Goal: Find specific page/section: Find specific page/section

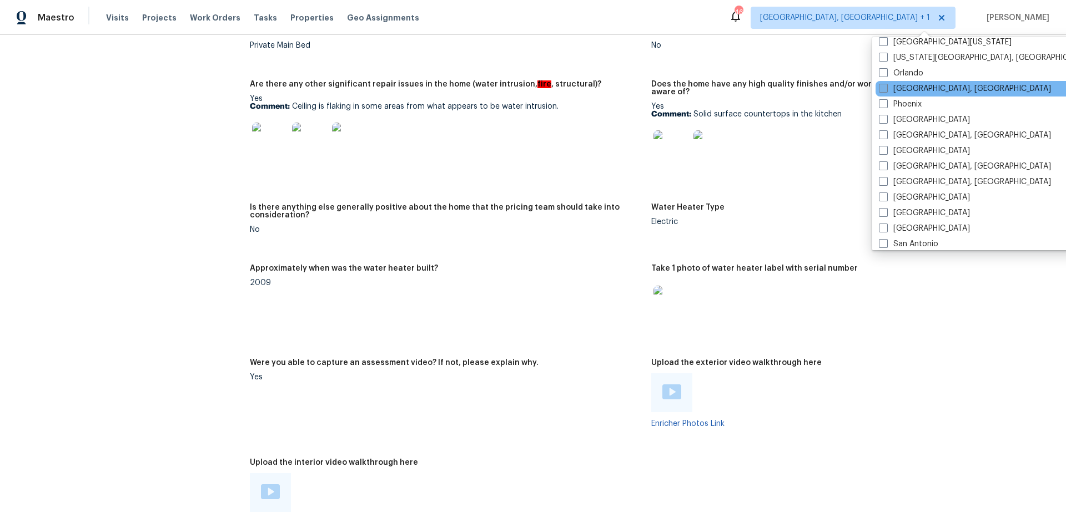
scroll to position [657, 0]
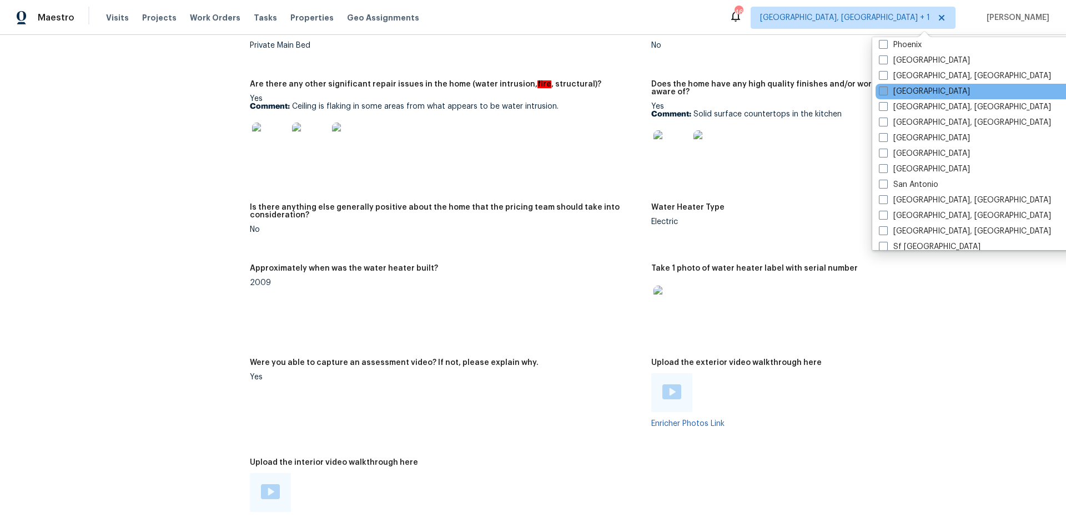
click at [881, 92] on span at bounding box center [883, 91] width 9 height 9
click at [881, 92] on input "[GEOGRAPHIC_DATA]" at bounding box center [882, 89] width 7 height 7
checkbox input "true"
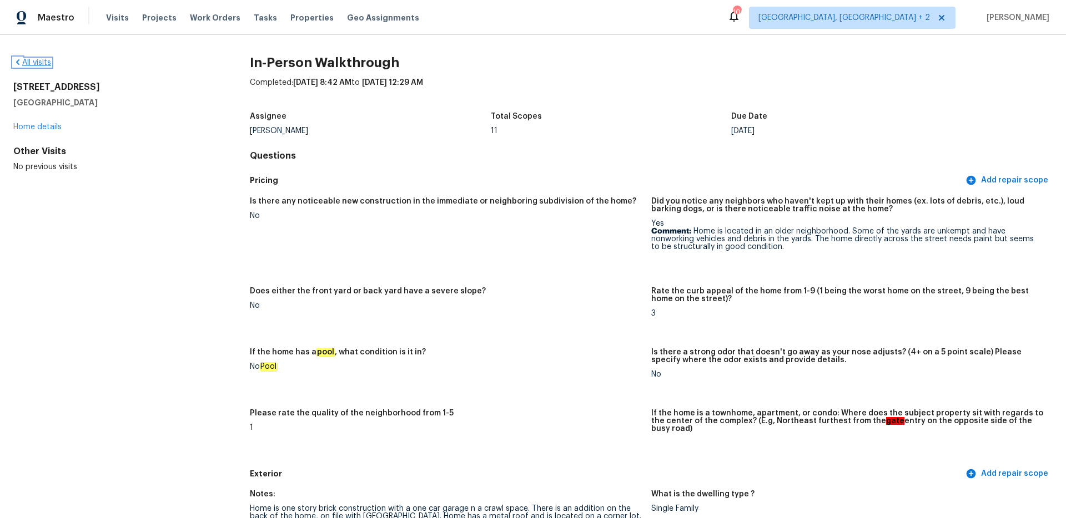
click at [36, 60] on link "All visits" at bounding box center [32, 63] width 38 height 8
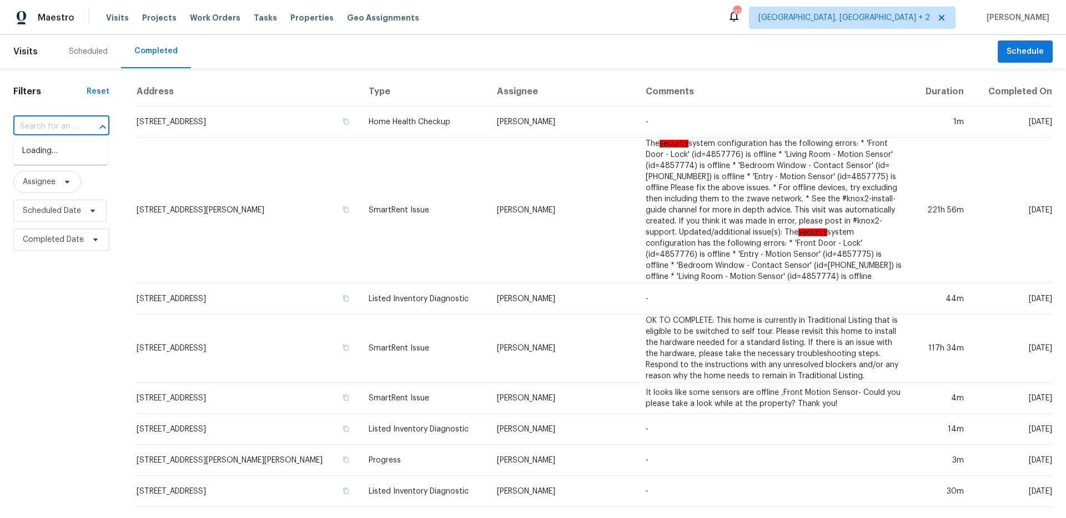
click at [58, 127] on input "text" at bounding box center [45, 126] width 65 height 17
paste input "[STREET_ADDRESS]"
type input "[STREET_ADDRESS]"
click at [62, 157] on li "[STREET_ADDRESS]" at bounding box center [60, 151] width 94 height 18
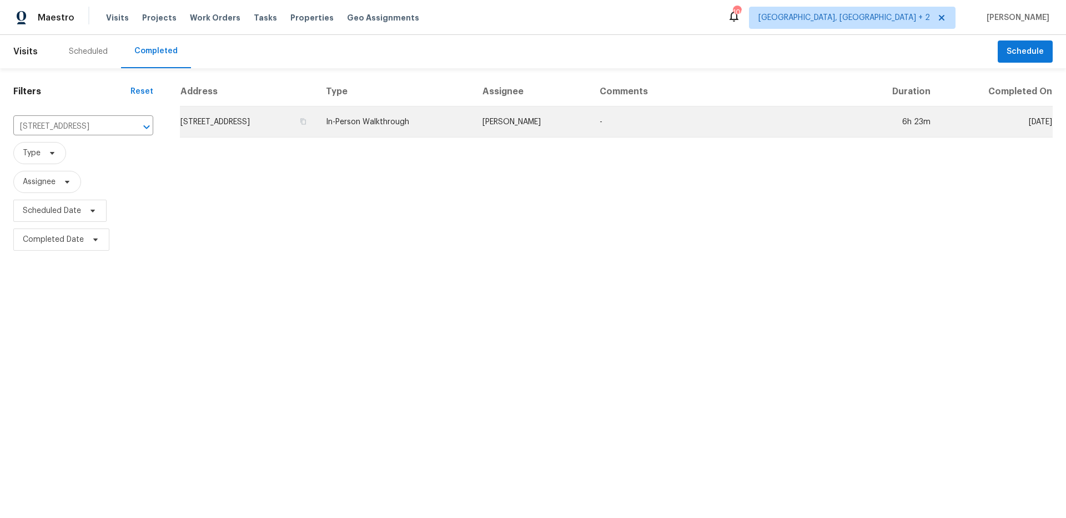
click at [473, 134] on td "In-Person Walkthrough" at bounding box center [395, 122] width 156 height 31
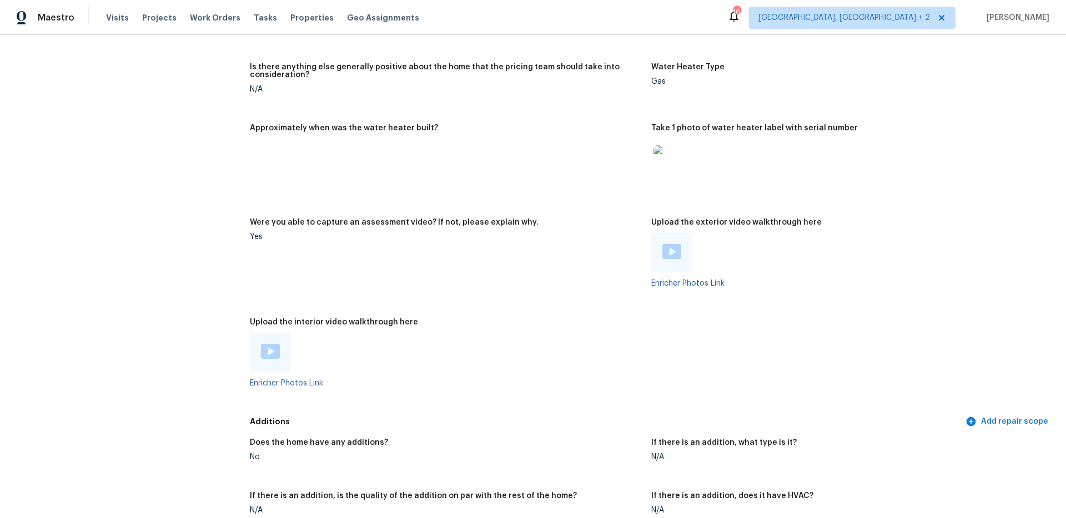
scroll to position [2115, 0]
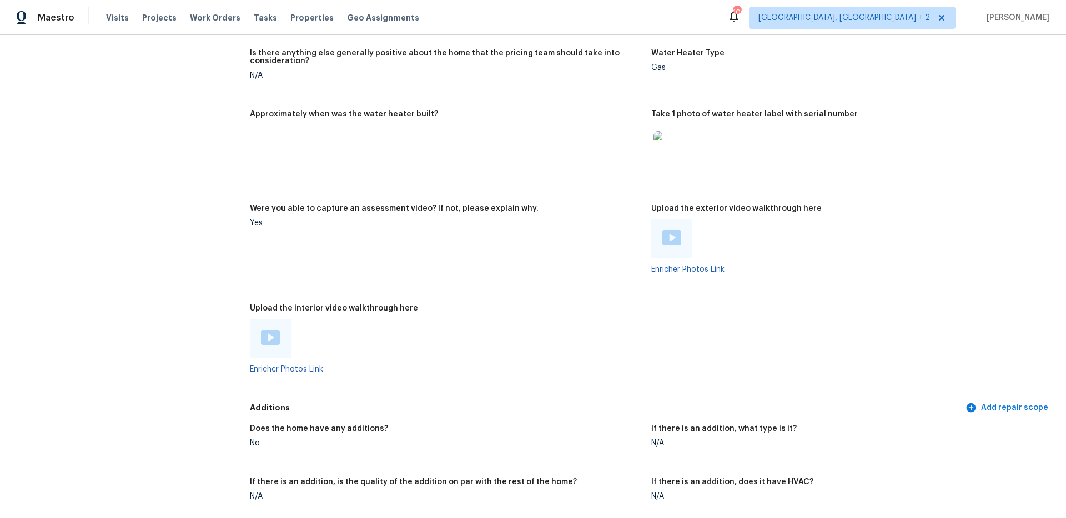
click at [261, 330] on img at bounding box center [270, 337] width 19 height 15
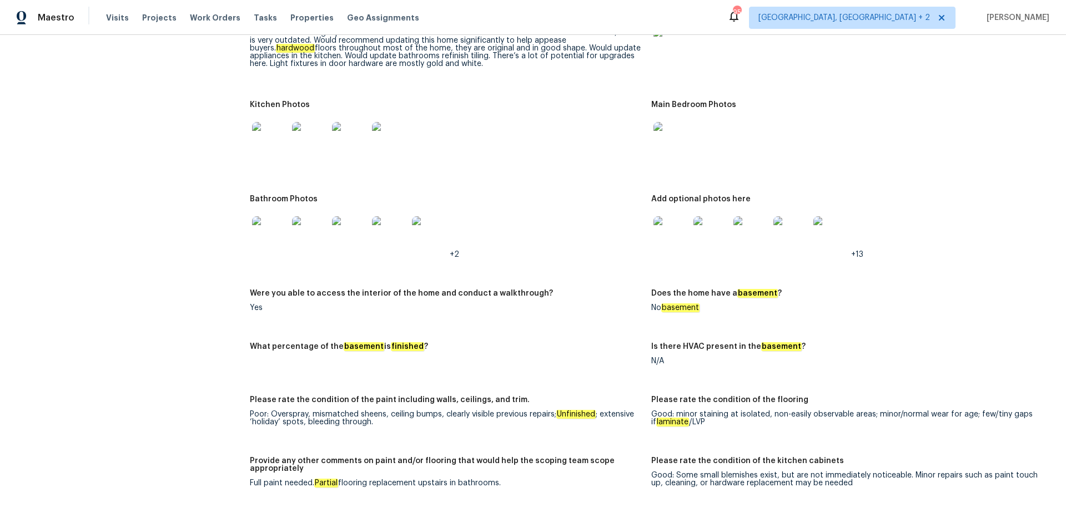
scroll to position [1344, 0]
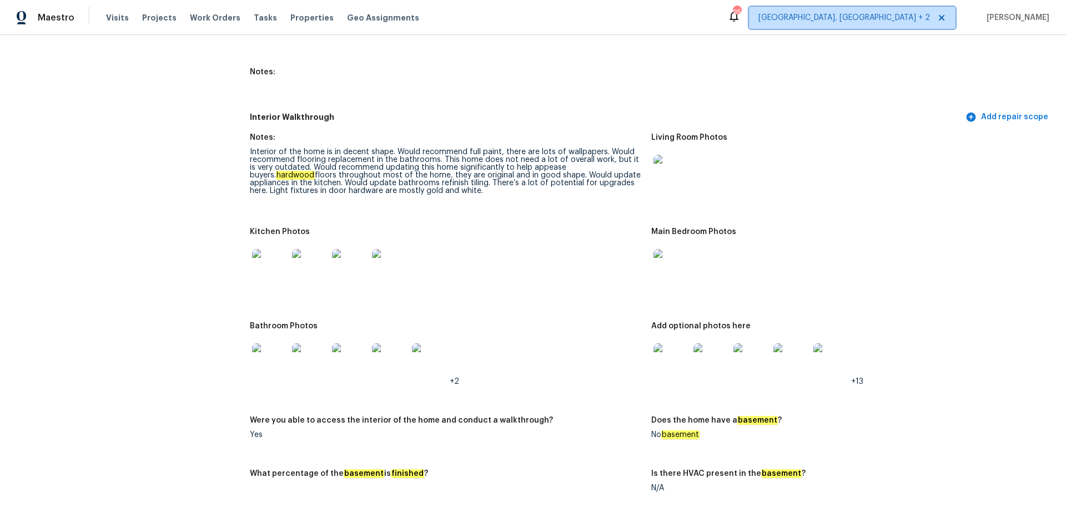
click at [880, 23] on span "[GEOGRAPHIC_DATA], [GEOGRAPHIC_DATA] + 2" at bounding box center [852, 18] width 206 height 22
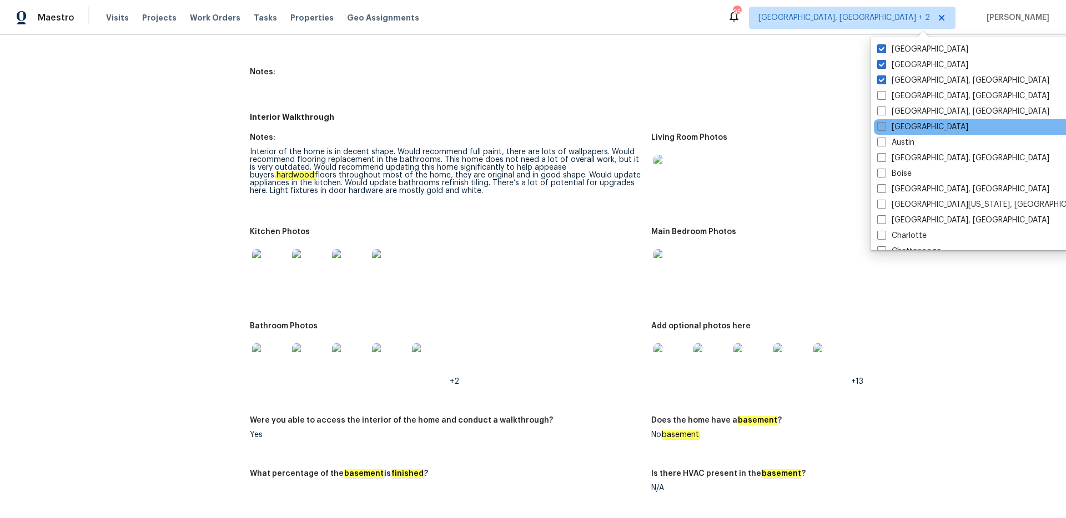
click at [882, 122] on label "[GEOGRAPHIC_DATA]" at bounding box center [922, 127] width 91 height 11
click at [882, 122] on input "[GEOGRAPHIC_DATA]" at bounding box center [880, 125] width 7 height 7
checkbox input "true"
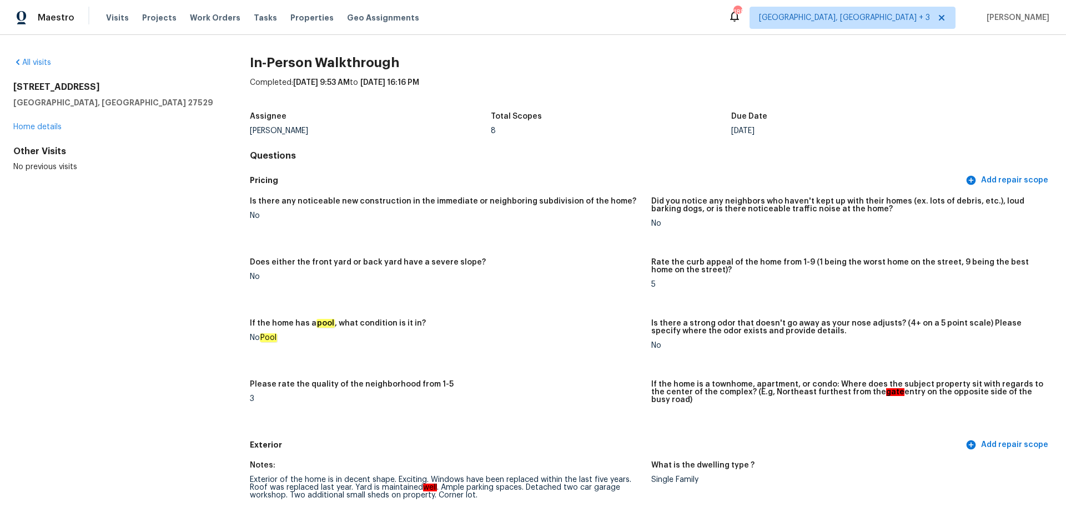
click at [43, 55] on div "All visits [STREET_ADDRESS][PERSON_NAME] Home details Other Visits No previous …" at bounding box center [533, 276] width 1066 height 483
click at [44, 64] on link "All visits" at bounding box center [32, 63] width 38 height 8
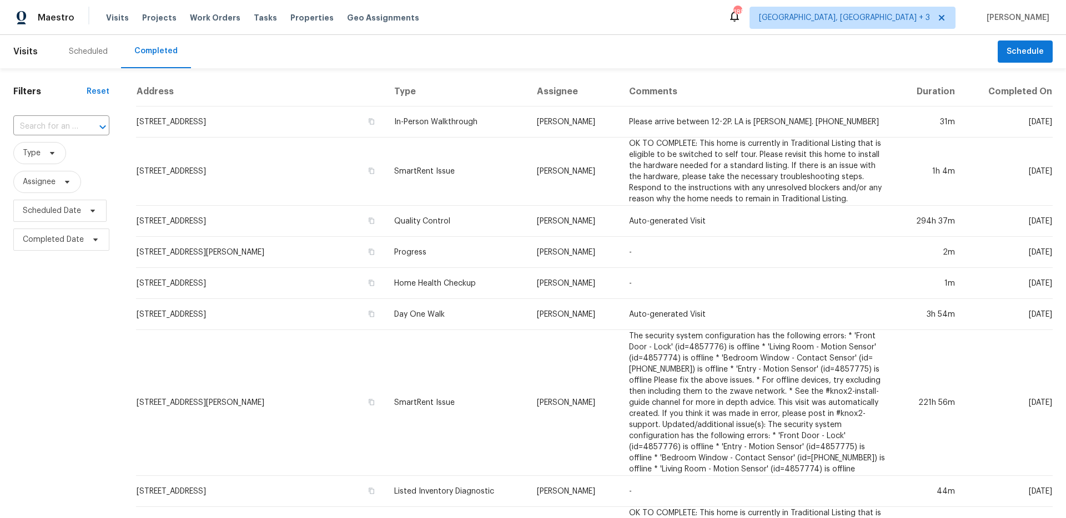
click at [63, 127] on input "text" at bounding box center [45, 126] width 65 height 17
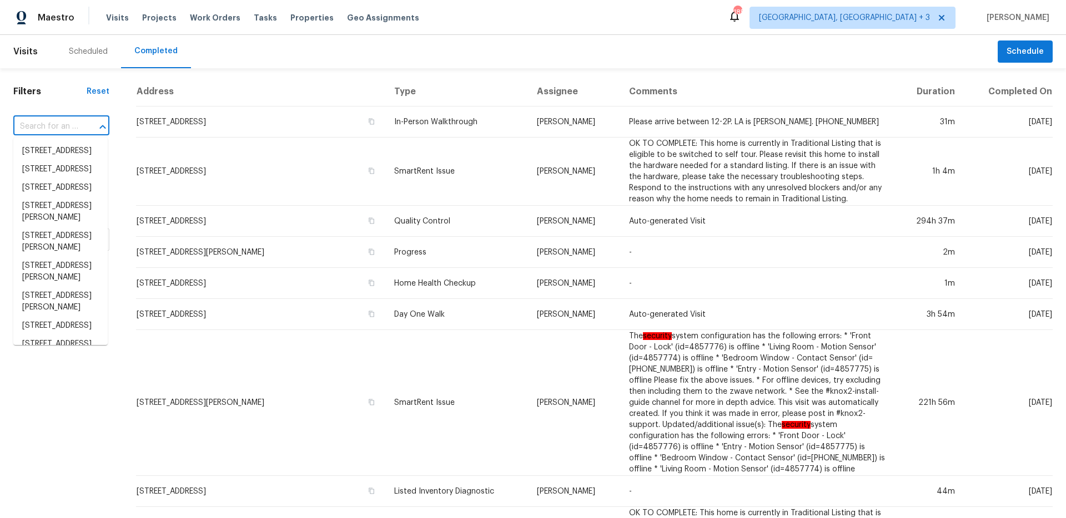
paste input "1690 [GEOGRAPHIC_DATA]"
type input "1690 [GEOGRAPHIC_DATA]"
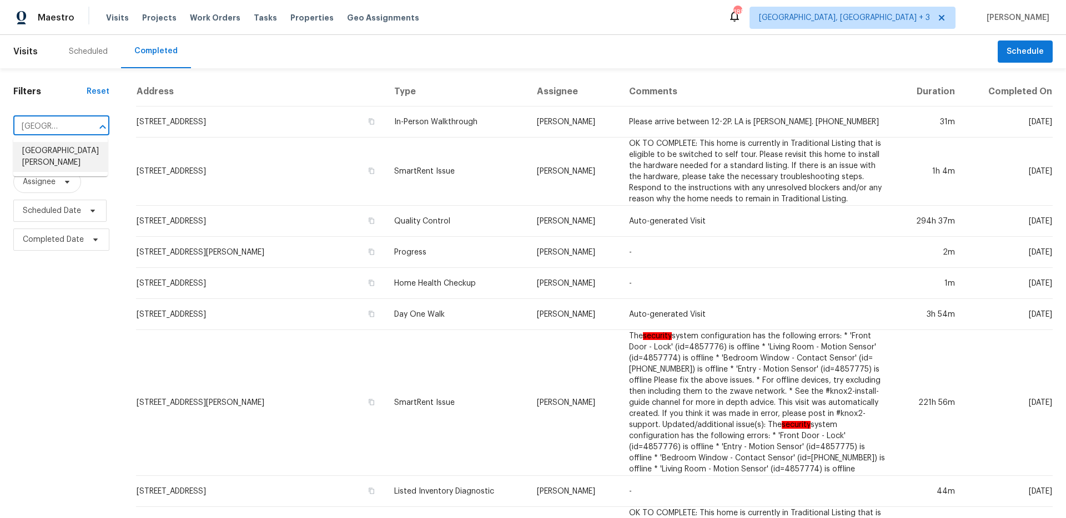
click at [59, 159] on li "[GEOGRAPHIC_DATA][PERSON_NAME]" at bounding box center [60, 157] width 94 height 30
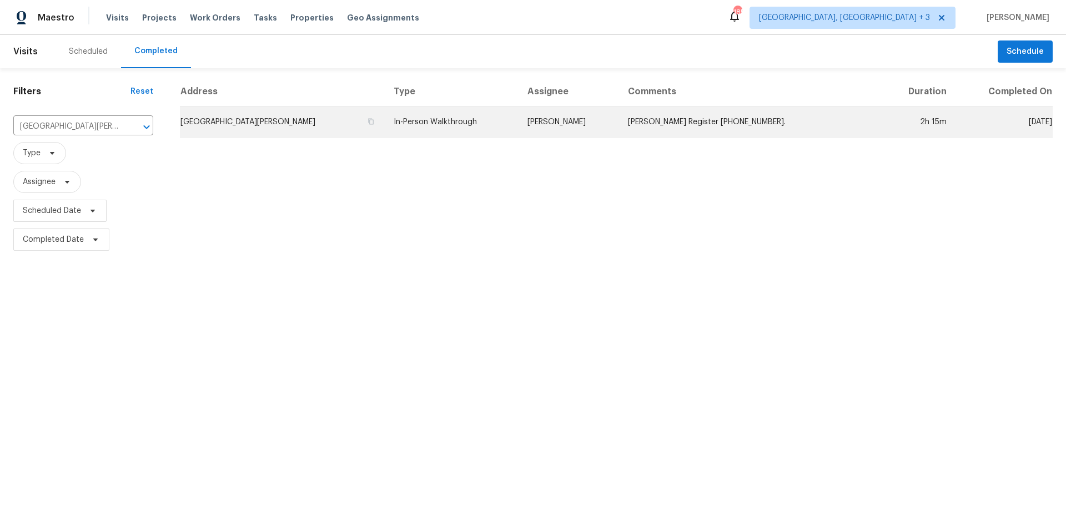
click at [357, 128] on td "[GEOGRAPHIC_DATA][PERSON_NAME]" at bounding box center [282, 122] width 205 height 31
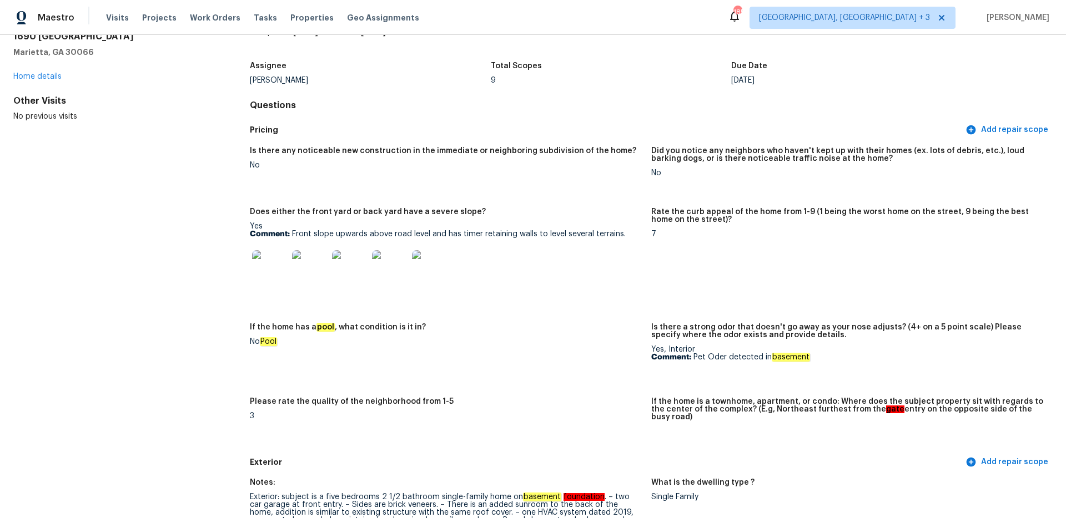
scroll to position [102, 0]
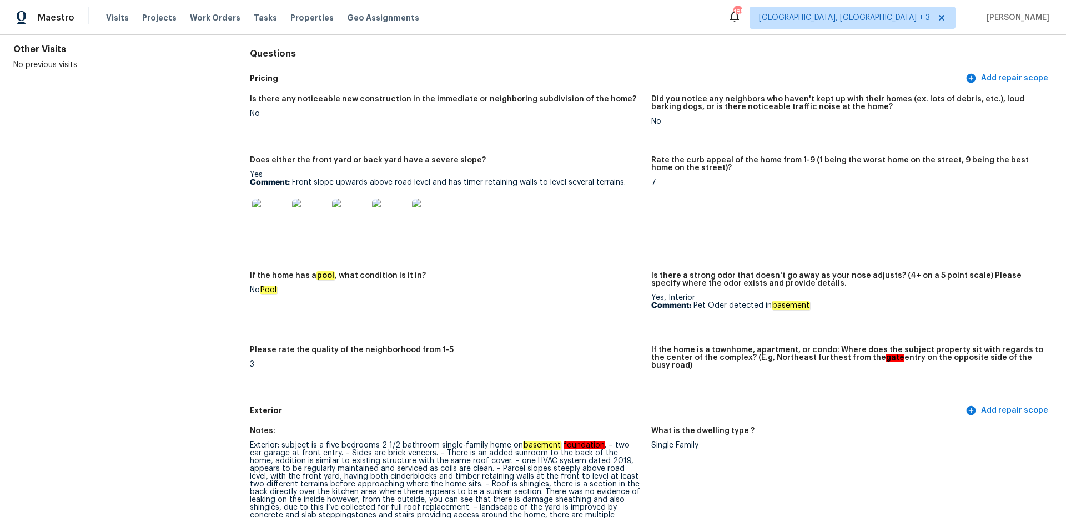
click at [425, 220] on img at bounding box center [430, 217] width 36 height 36
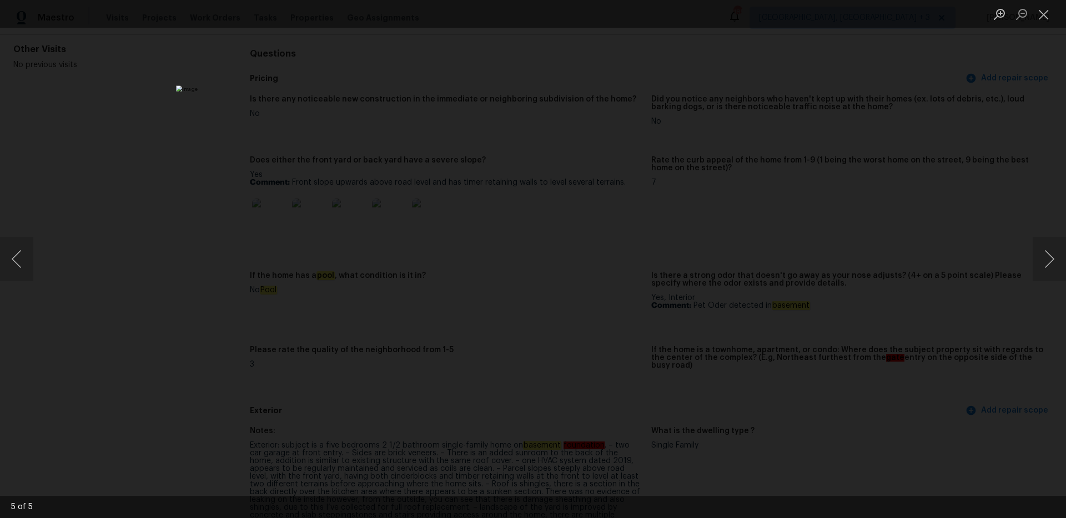
click at [829, 248] on div "Lightbox" at bounding box center [533, 259] width 1066 height 518
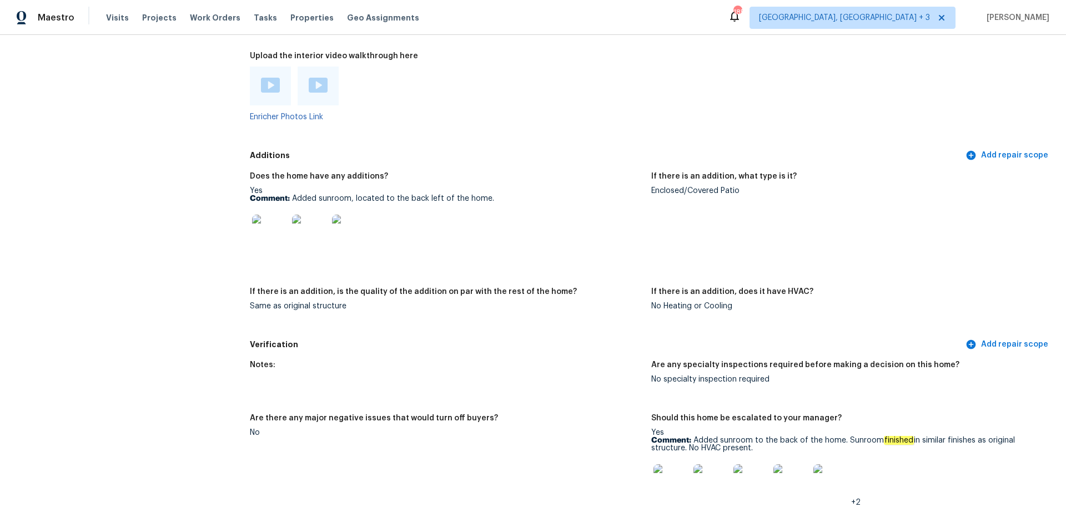
scroll to position [2636, 0]
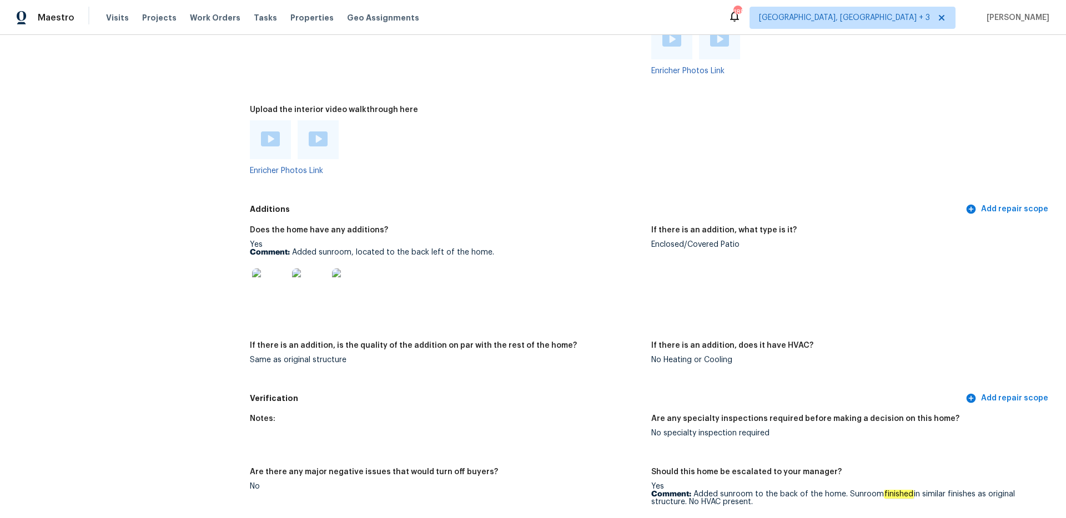
click at [262, 138] on img at bounding box center [270, 139] width 19 height 15
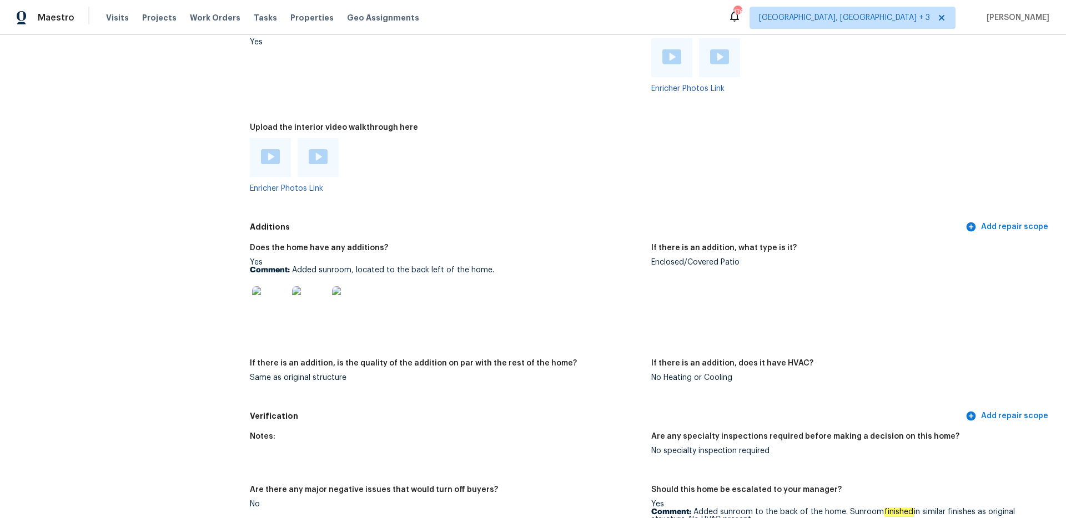
scroll to position [2613, 0]
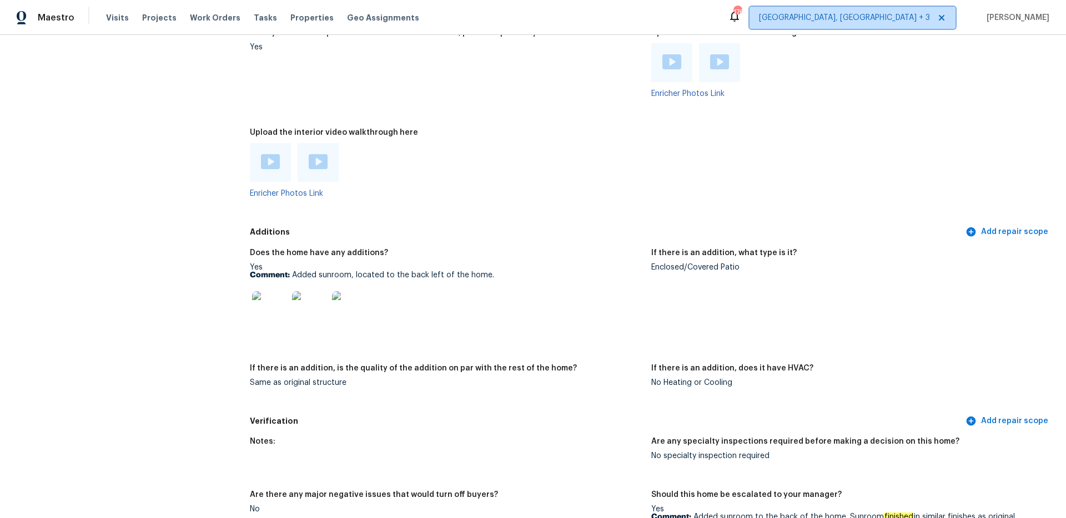
click at [917, 21] on span "[GEOGRAPHIC_DATA], [GEOGRAPHIC_DATA] + 3" at bounding box center [844, 17] width 171 height 11
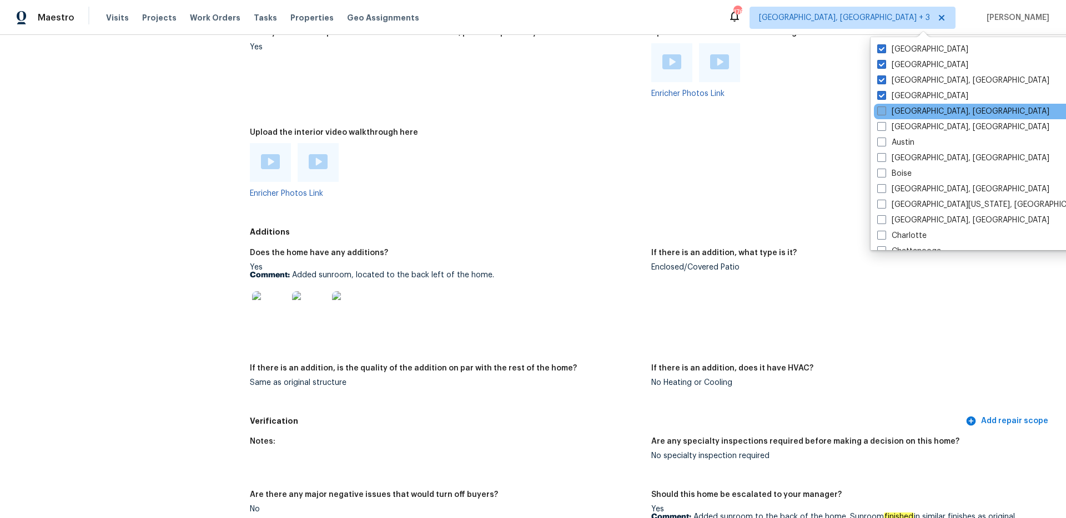
scroll to position [100, 0]
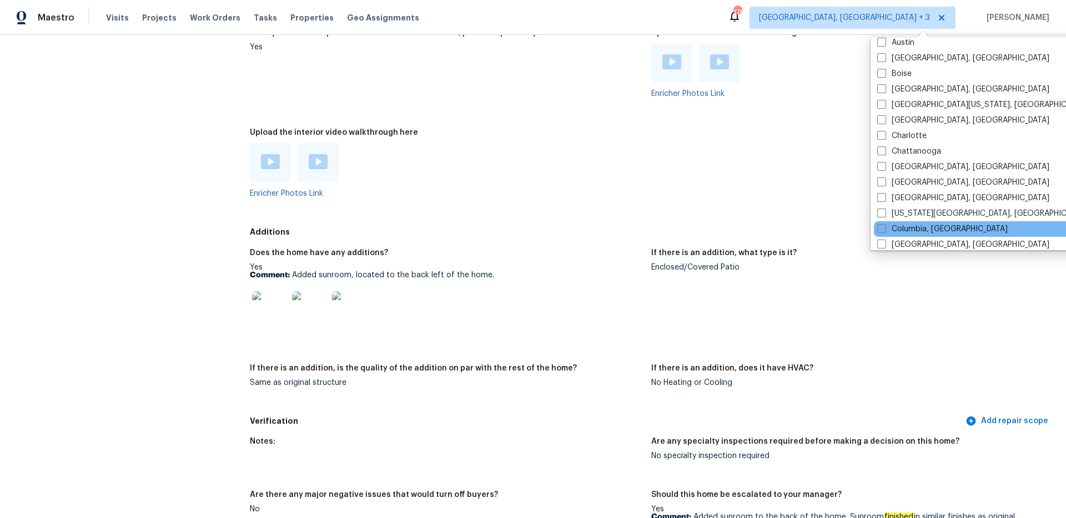
click at [877, 230] on span at bounding box center [881, 228] width 9 height 9
click at [877, 230] on input "Columbia, [GEOGRAPHIC_DATA]" at bounding box center [880, 227] width 7 height 7
click at [878, 229] on span at bounding box center [881, 228] width 9 height 9
click at [878, 229] on input "Columbia, [GEOGRAPHIC_DATA]" at bounding box center [880, 227] width 7 height 7
checkbox input "false"
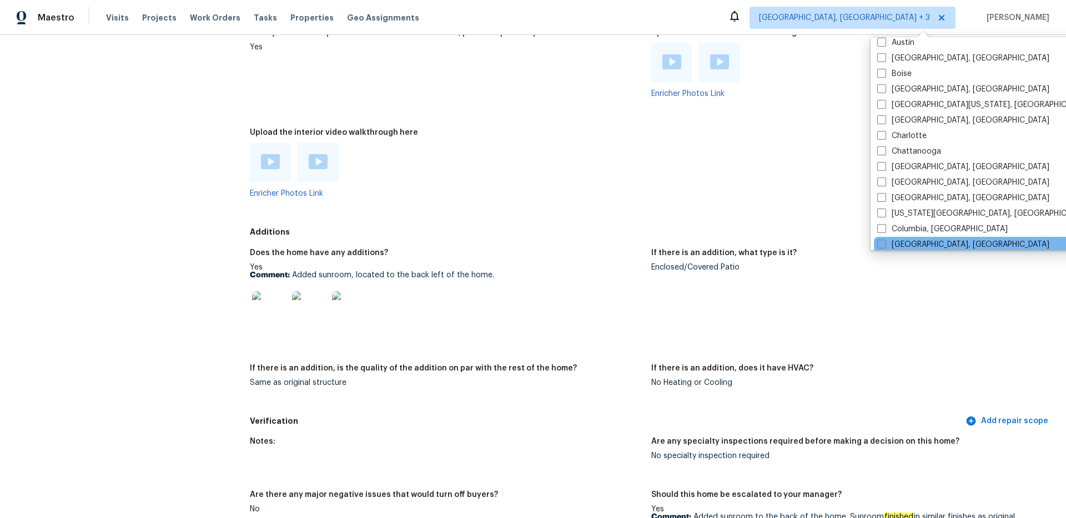
click at [880, 244] on span at bounding box center [881, 244] width 9 height 9
click at [880, 244] on input "[GEOGRAPHIC_DATA], [GEOGRAPHIC_DATA]" at bounding box center [880, 242] width 7 height 7
checkbox input "true"
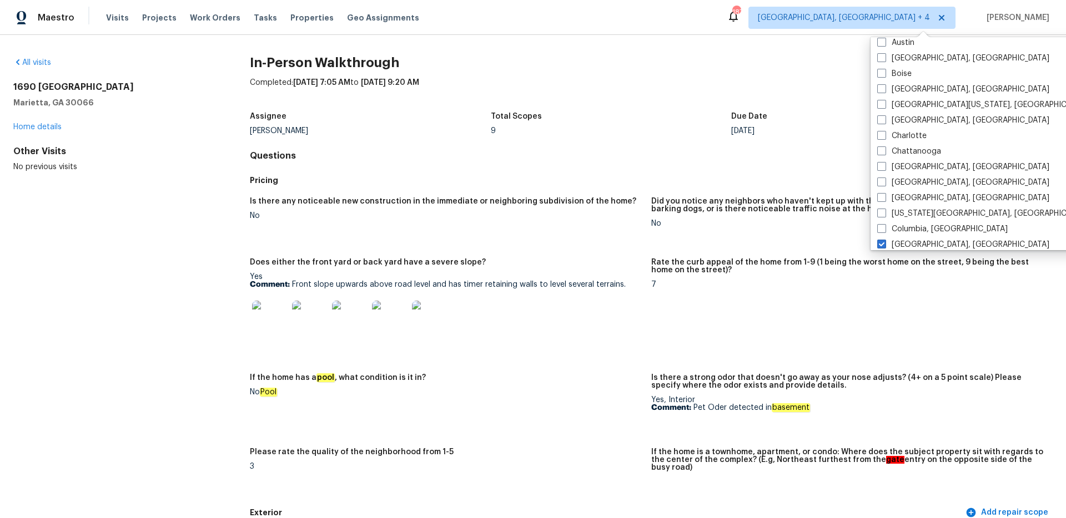
click at [39, 55] on div "All visits [STREET_ADDRESS][PERSON_NAME] Home details Other Visits No previous …" at bounding box center [533, 276] width 1066 height 483
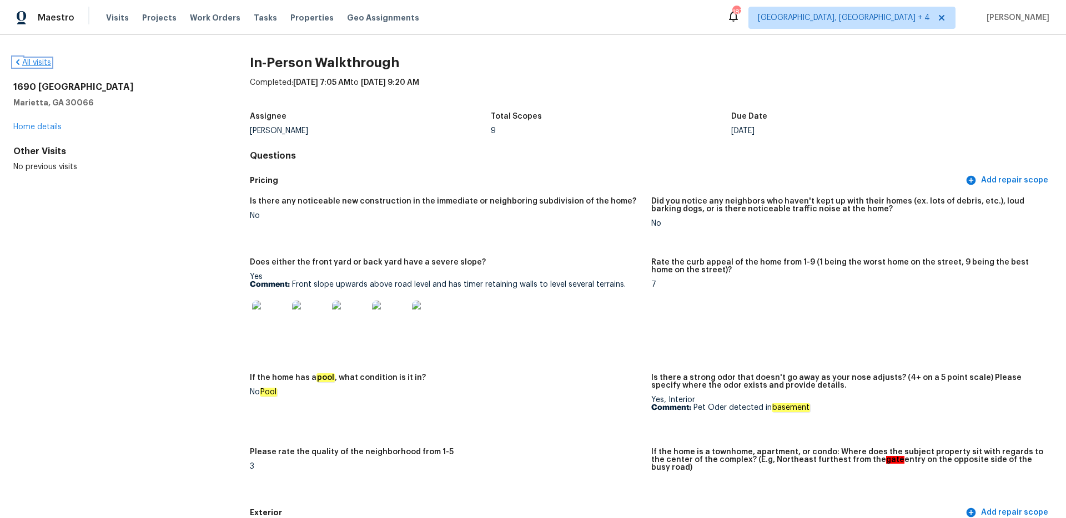
click at [41, 63] on link "All visits" at bounding box center [32, 63] width 38 height 8
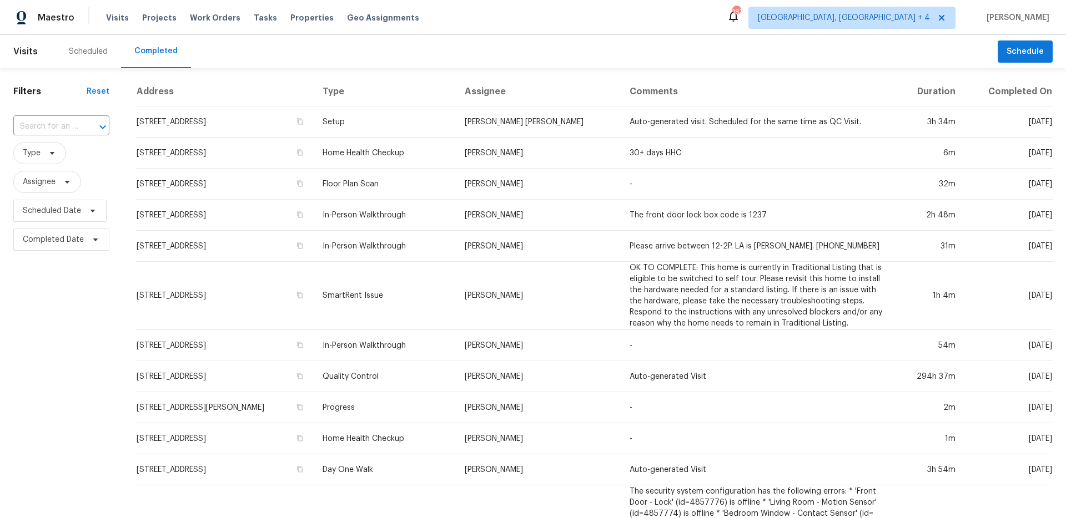
click at [54, 126] on input "text" at bounding box center [45, 126] width 65 height 17
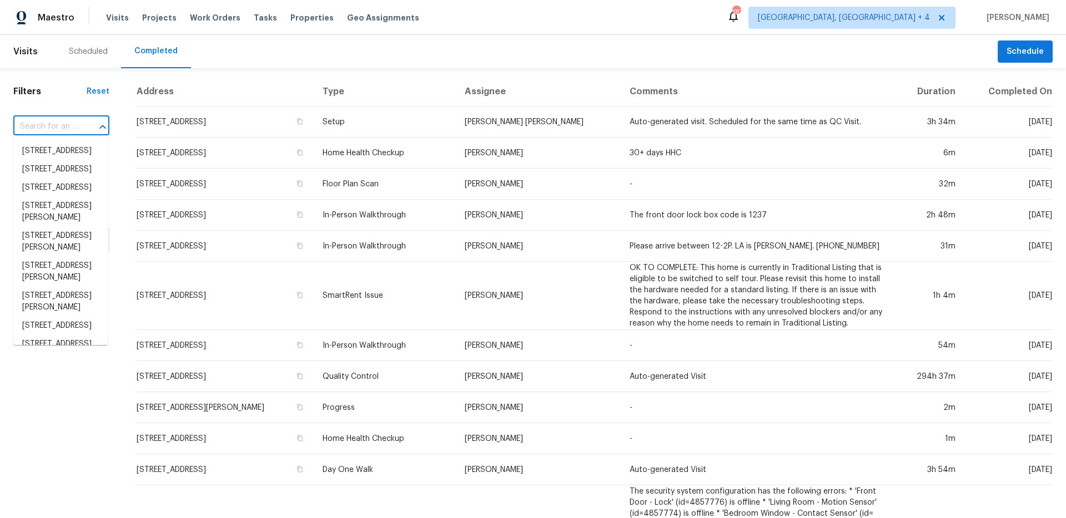
paste input "[STREET_ADDRESS]"
type input "[STREET_ADDRESS]"
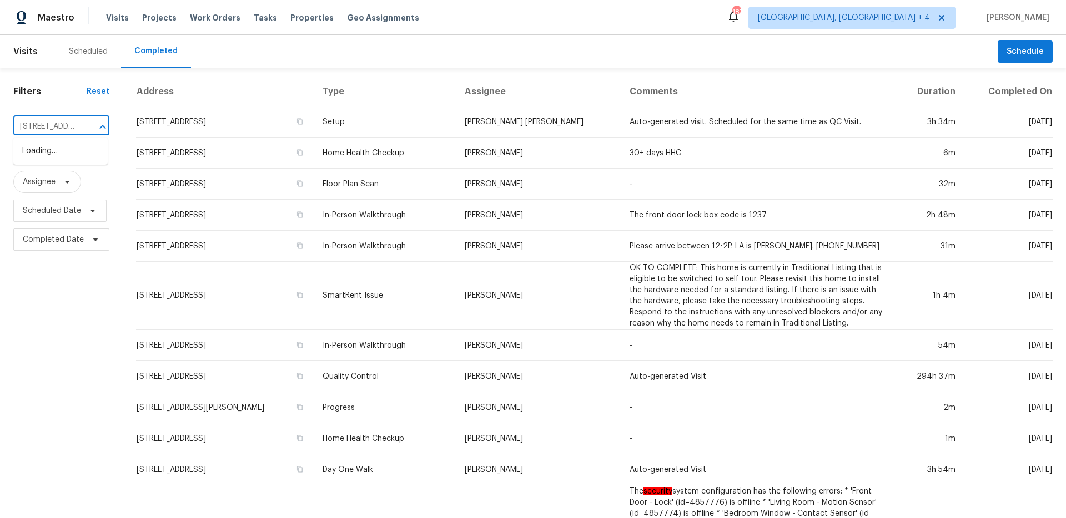
scroll to position [0, 8]
click at [60, 153] on li "[STREET_ADDRESS][US_STATE]" at bounding box center [60, 157] width 94 height 30
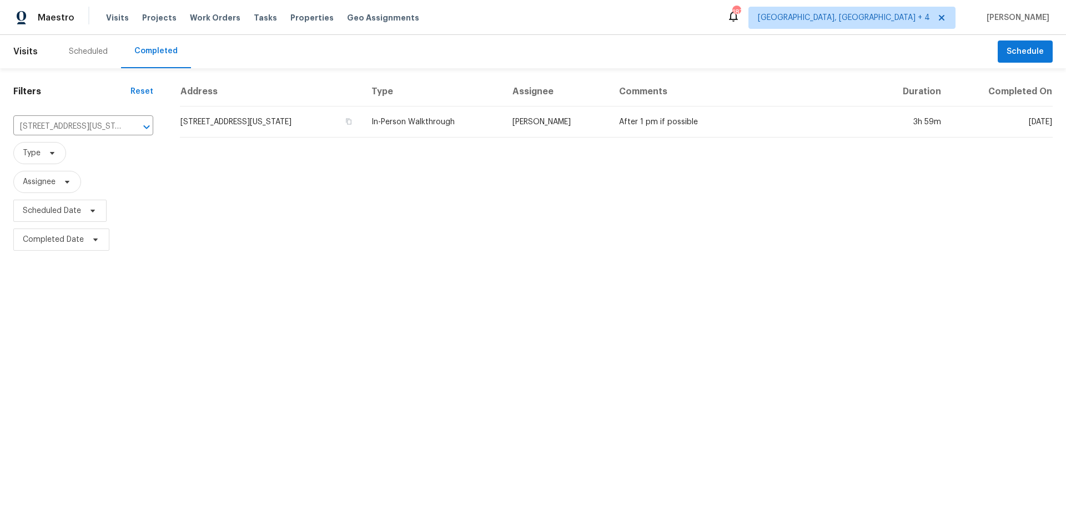
click at [296, 126] on td "[STREET_ADDRESS][US_STATE]" at bounding box center [271, 122] width 183 height 31
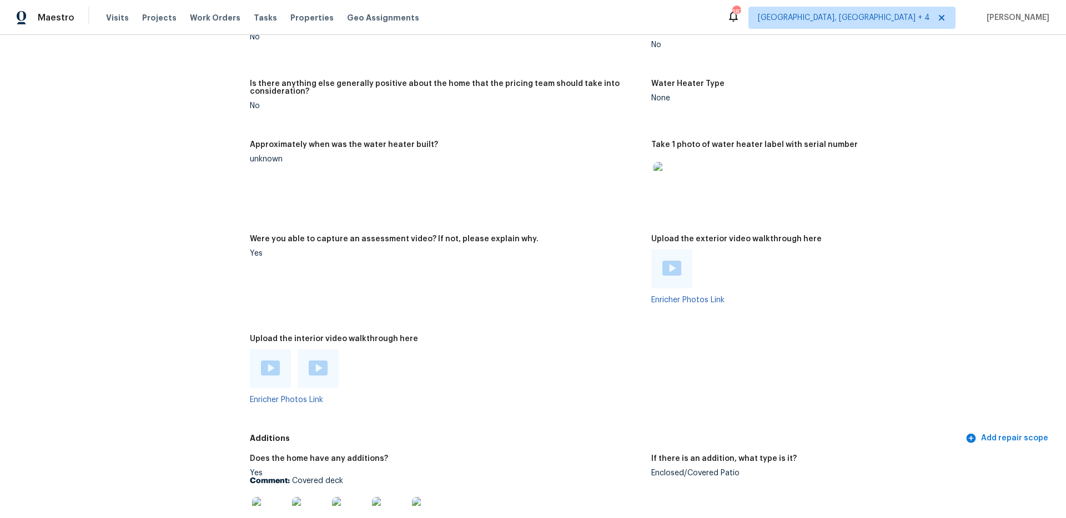
scroll to position [2545, 0]
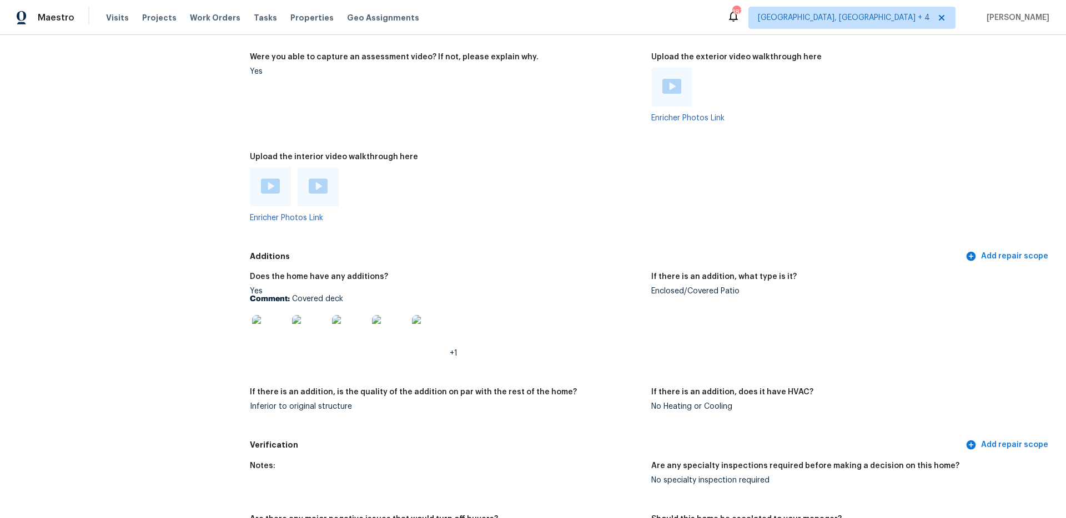
click at [265, 189] on div at bounding box center [270, 187] width 19 height 17
click at [321, 185] on img at bounding box center [318, 186] width 19 height 15
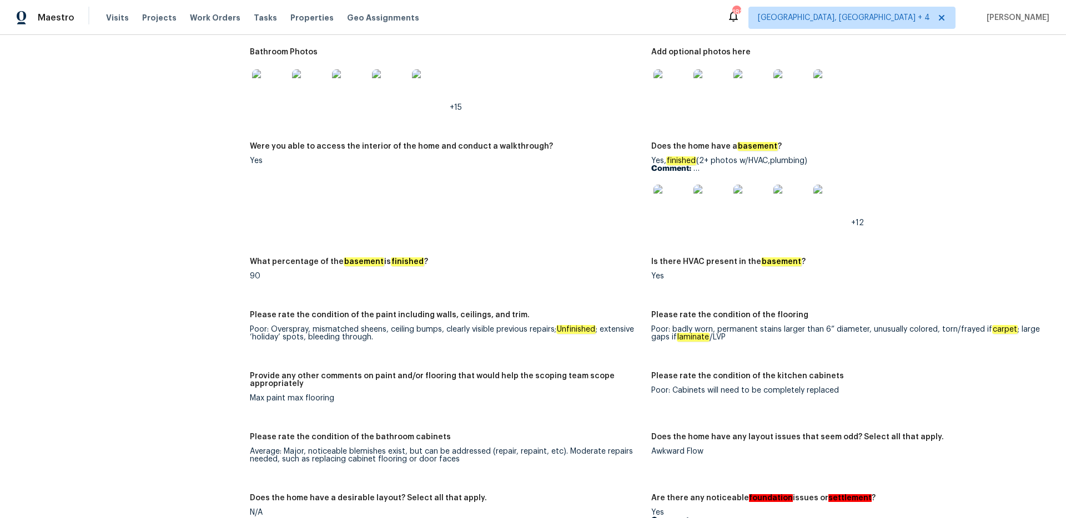
scroll to position [1688, 0]
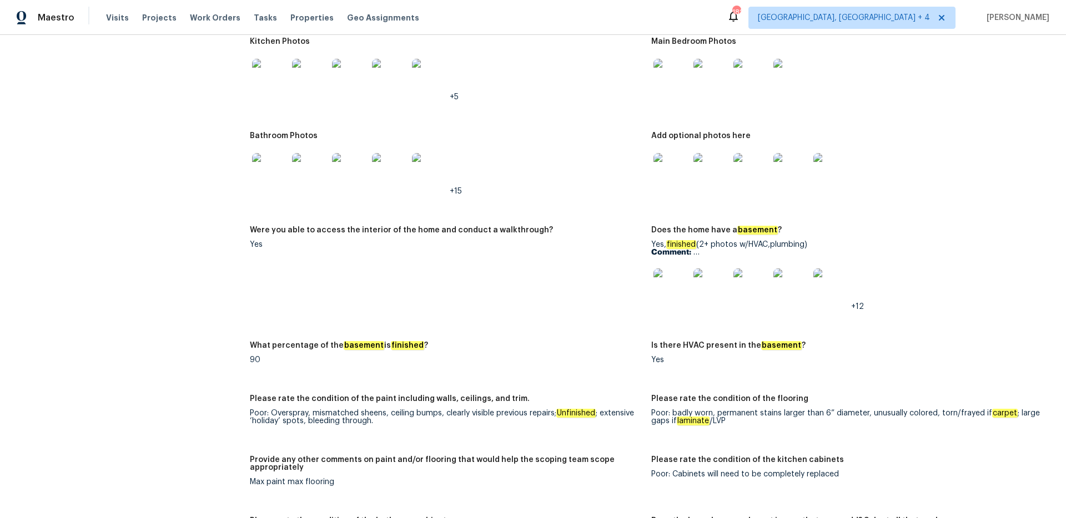
click at [663, 279] on img at bounding box center [671, 287] width 36 height 36
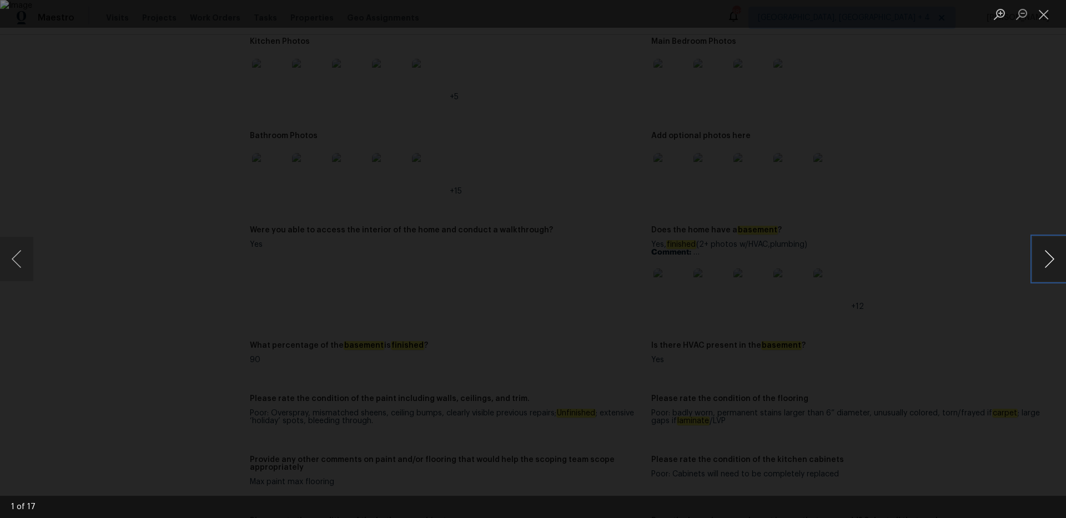
click at [1043, 256] on button "Next image" at bounding box center [1048, 259] width 33 height 44
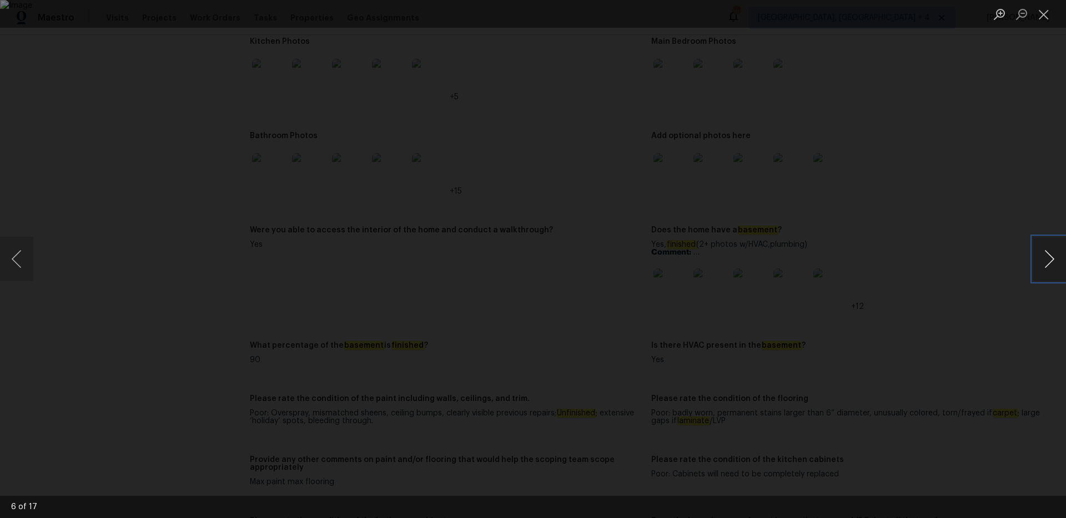
click at [1043, 256] on button "Next image" at bounding box center [1048, 259] width 33 height 44
click at [1046, 11] on button "Close lightbox" at bounding box center [1043, 13] width 22 height 19
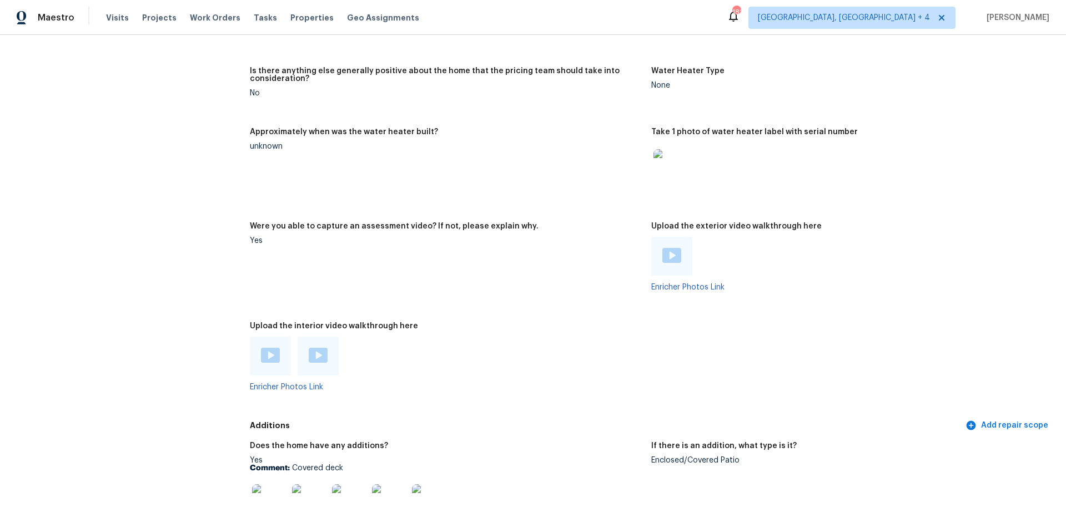
scroll to position [2458, 0]
